Goal: Find specific page/section: Find specific page/section

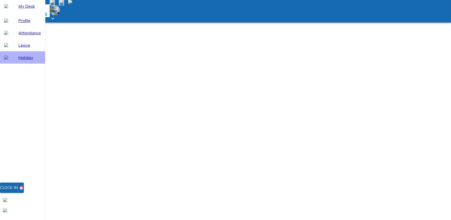
click at [22, 60] on span "Holiday" at bounding box center [29, 57] width 23 height 6
click at [39, 9] on span "My Desk" at bounding box center [29, 6] width 23 height 6
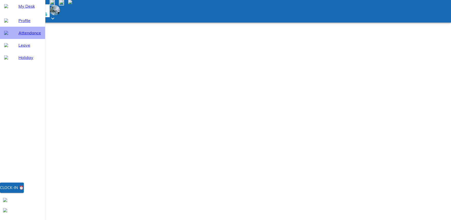
click at [30, 36] on span "Attendance" at bounding box center [29, 33] width 23 height 6
select select "9"
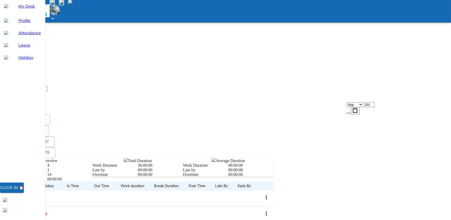
scroll to position [136, 0]
